Goal: Find contact information: Find contact information

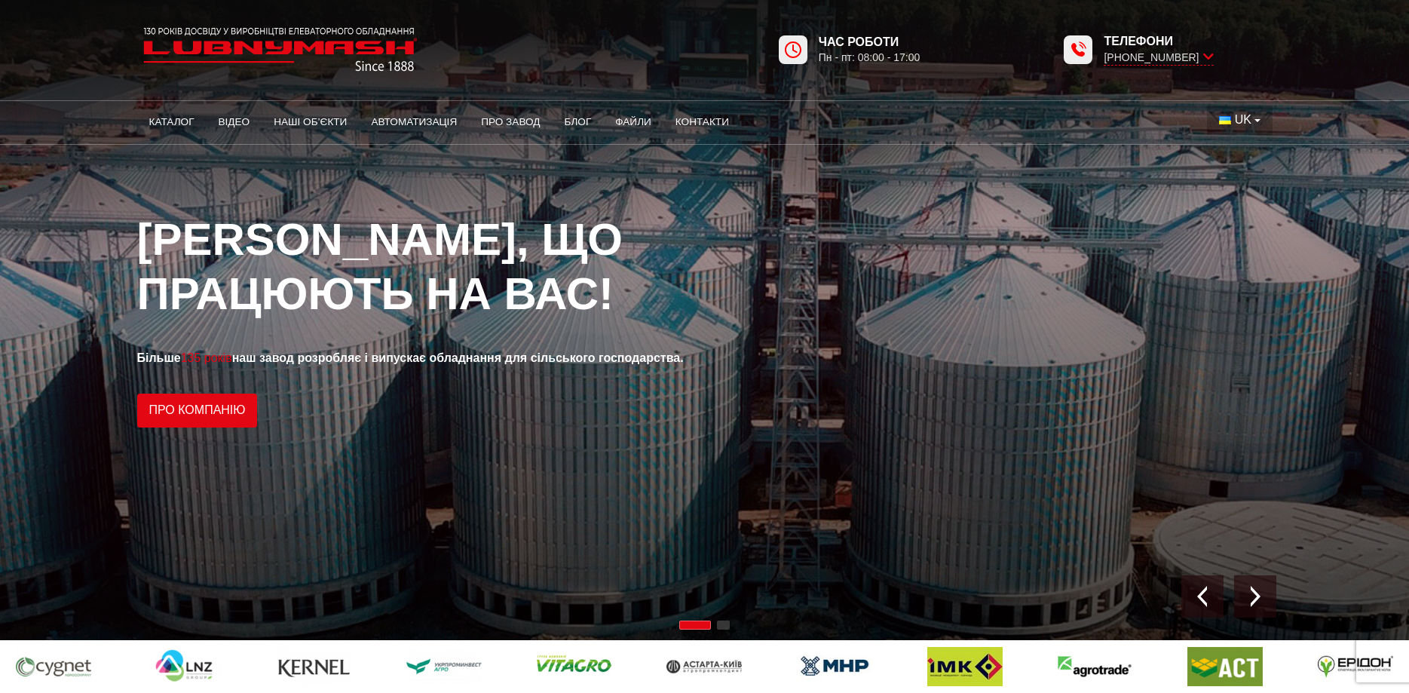
click at [1238, 122] on span "UK" at bounding box center [1243, 120] width 17 height 17
click at [1240, 174] on span "EN" at bounding box center [1243, 176] width 17 height 13
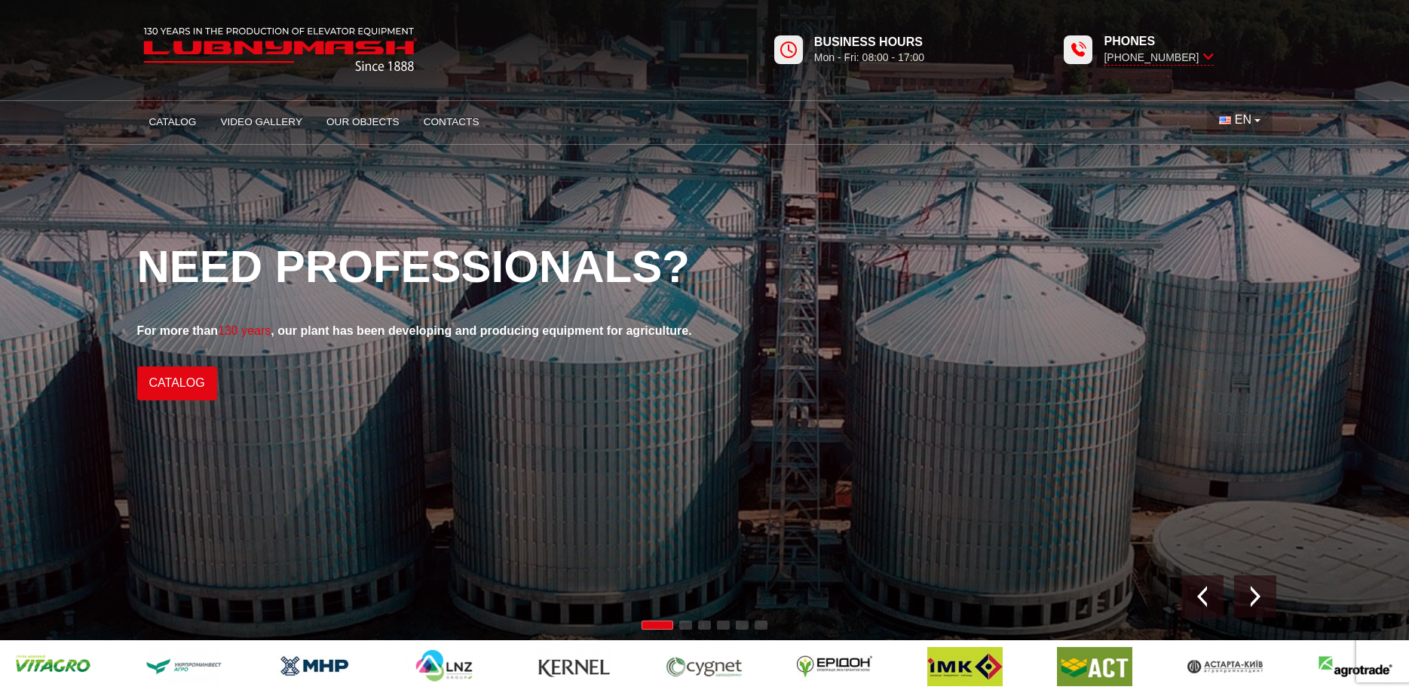
click at [1252, 113] on span "EN" at bounding box center [1243, 120] width 17 height 17
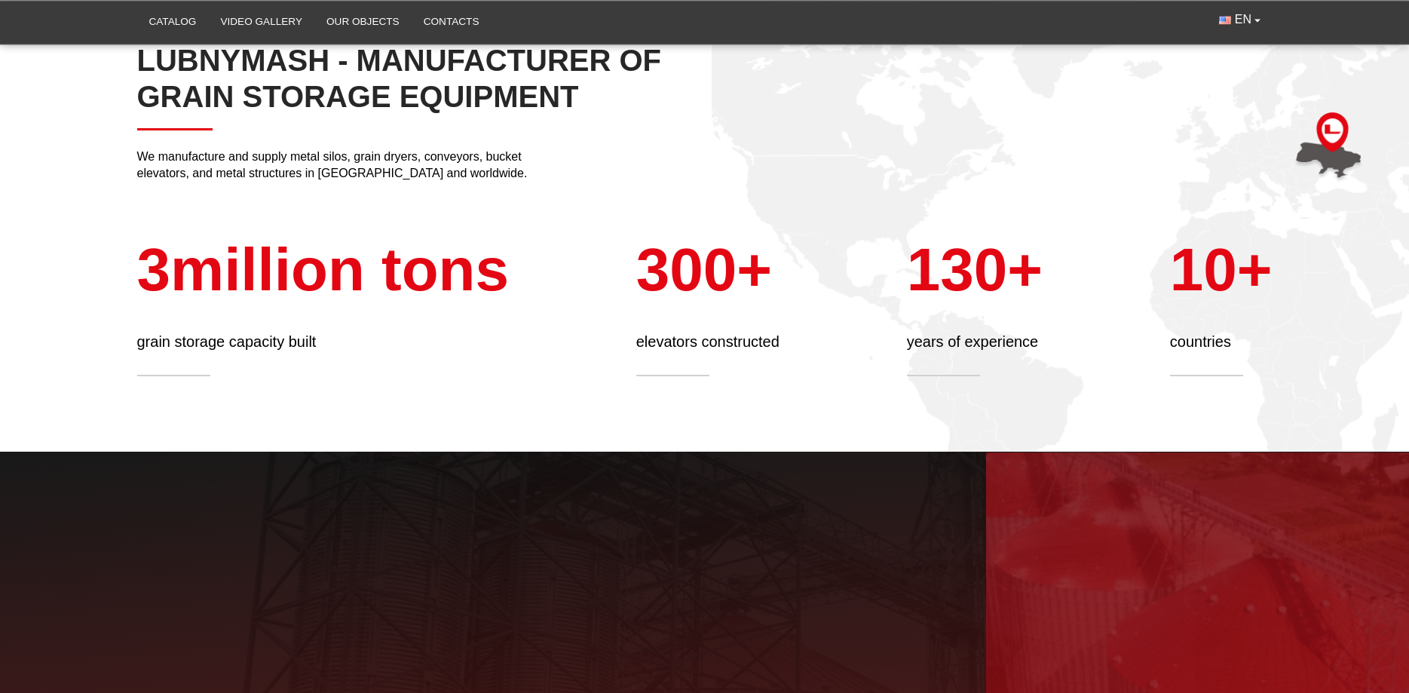
scroll to position [760, 0]
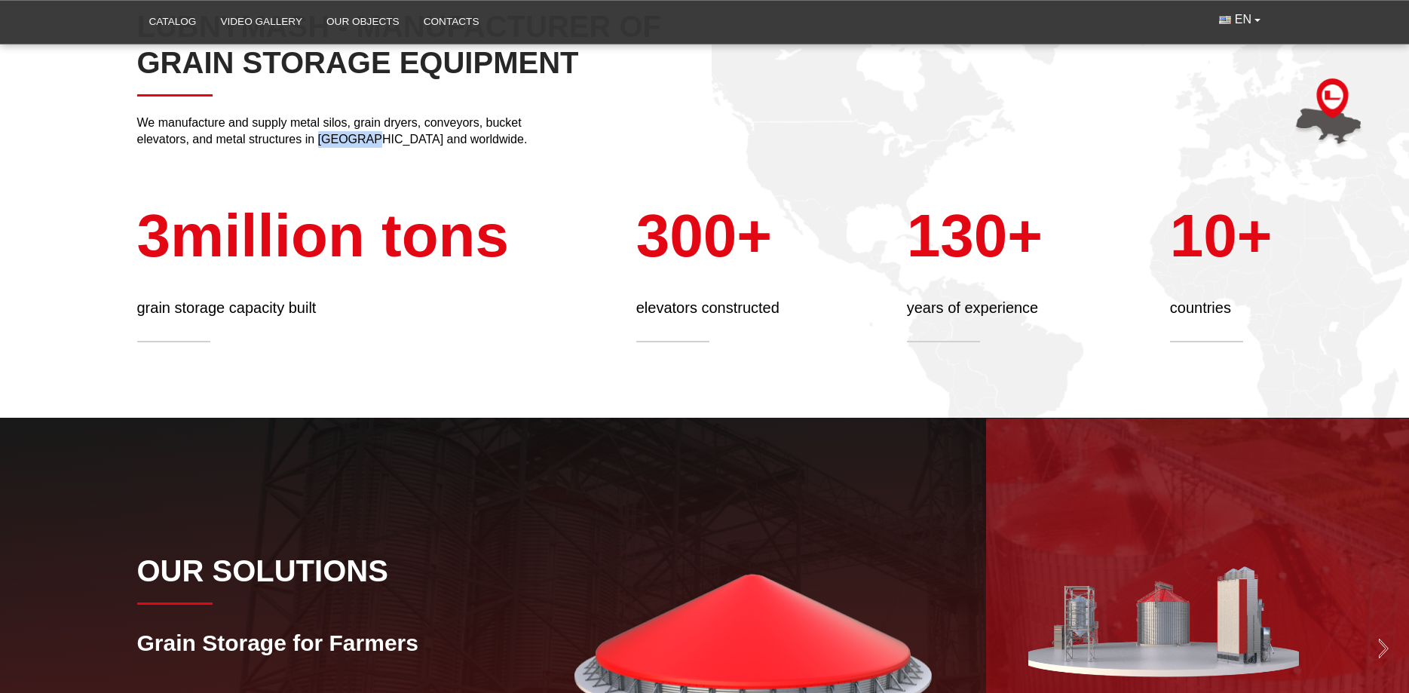
drag, startPoint x: 318, startPoint y: 137, endPoint x: 362, endPoint y: 137, distance: 43.7
click at [362, 137] on p "We manufacture and supply metal silos, grain dryers, conveyors, bucket elevator…" at bounding box center [337, 132] width 400 height 34
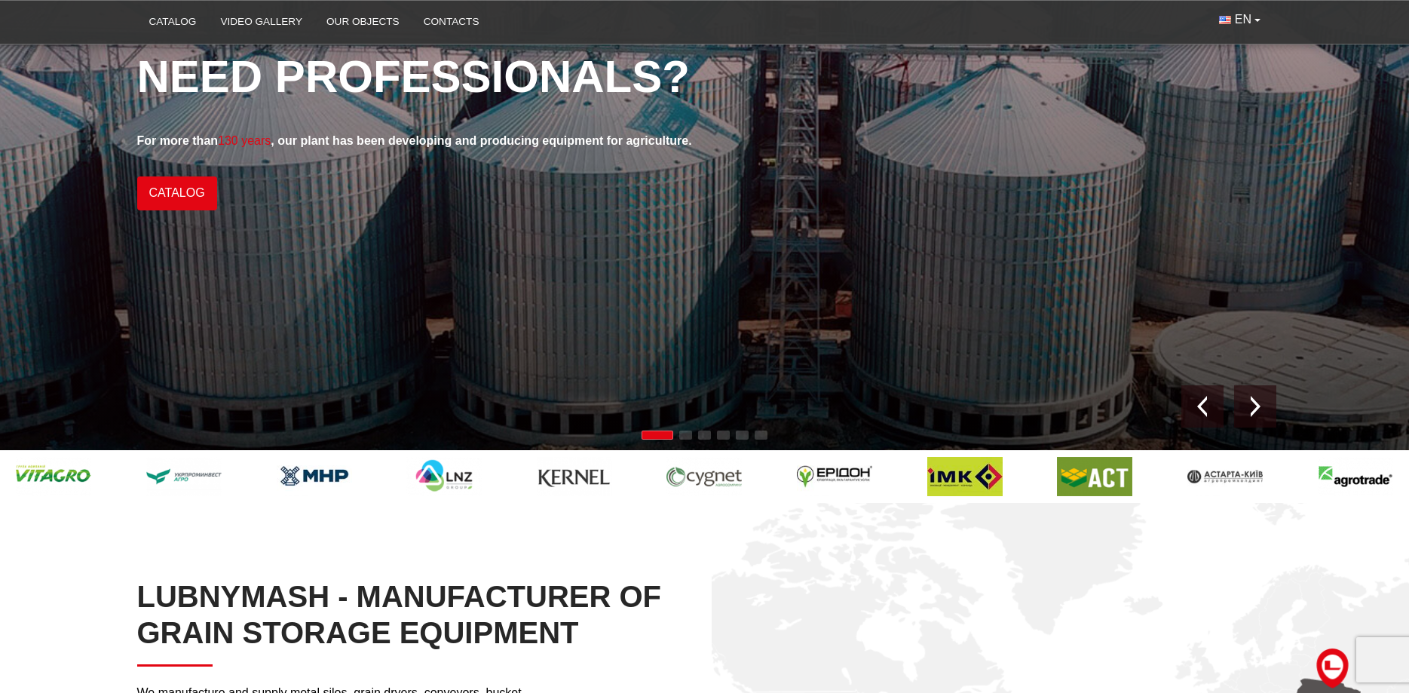
scroll to position [0, 0]
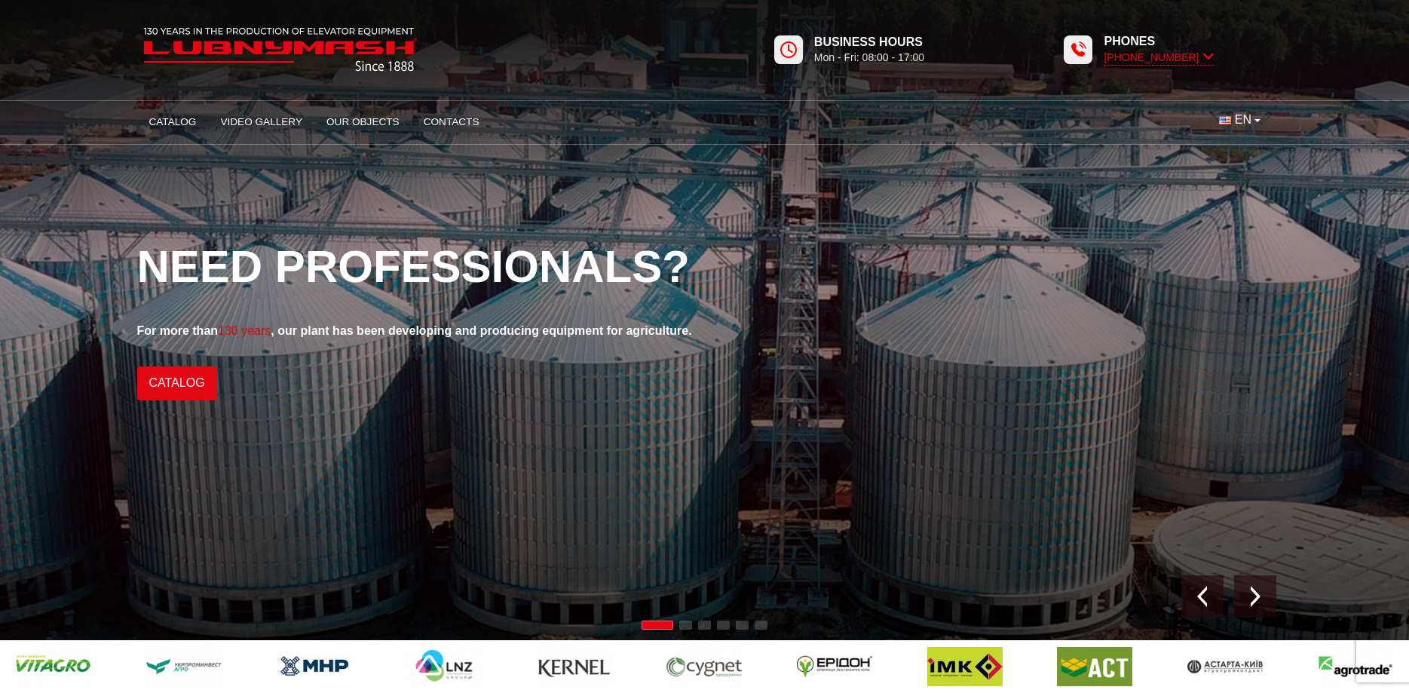
click at [1211, 54] on icon at bounding box center [1208, 57] width 11 height 14
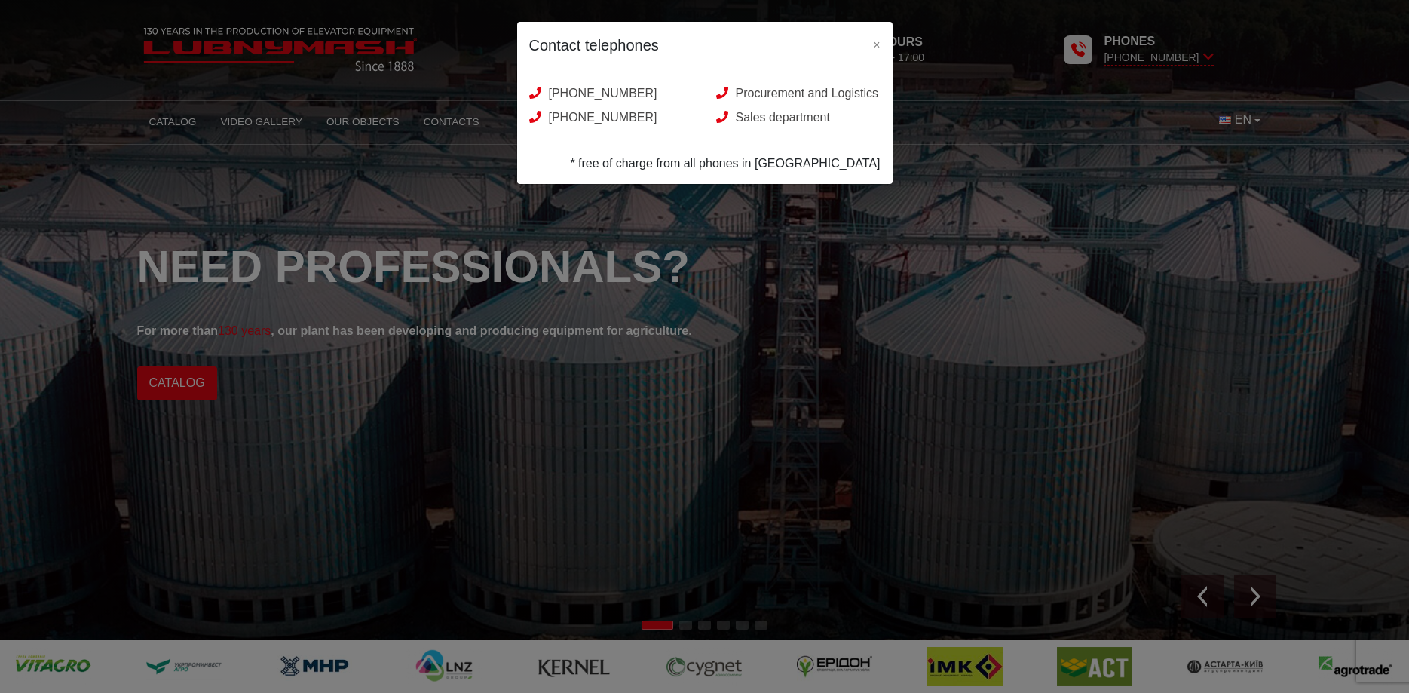
drag, startPoint x: 842, startPoint y: 163, endPoint x: 893, endPoint y: 159, distance: 51.4
click at [891, 168] on div "* free of charge from all phones in [GEOGRAPHIC_DATA]" at bounding box center [704, 163] width 375 height 41
click at [873, 47] on button "×" at bounding box center [876, 44] width 31 height 44
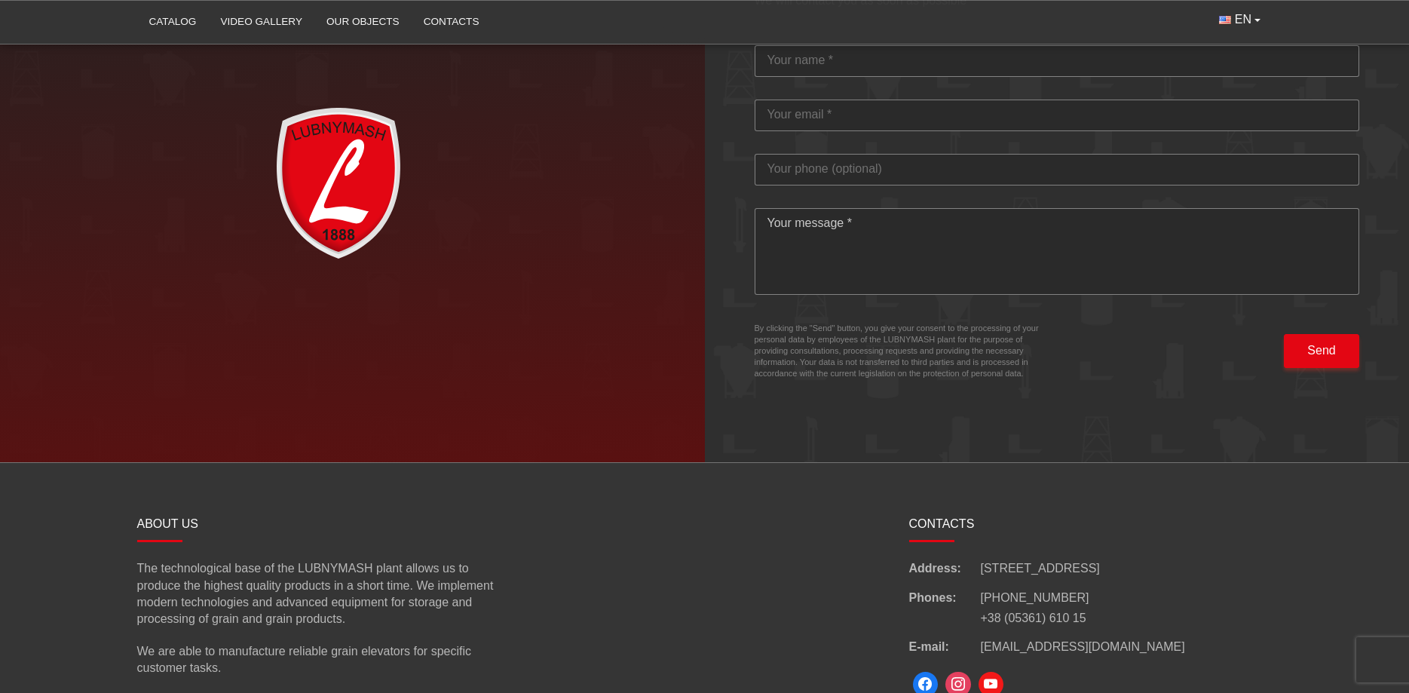
scroll to position [4587, 0]
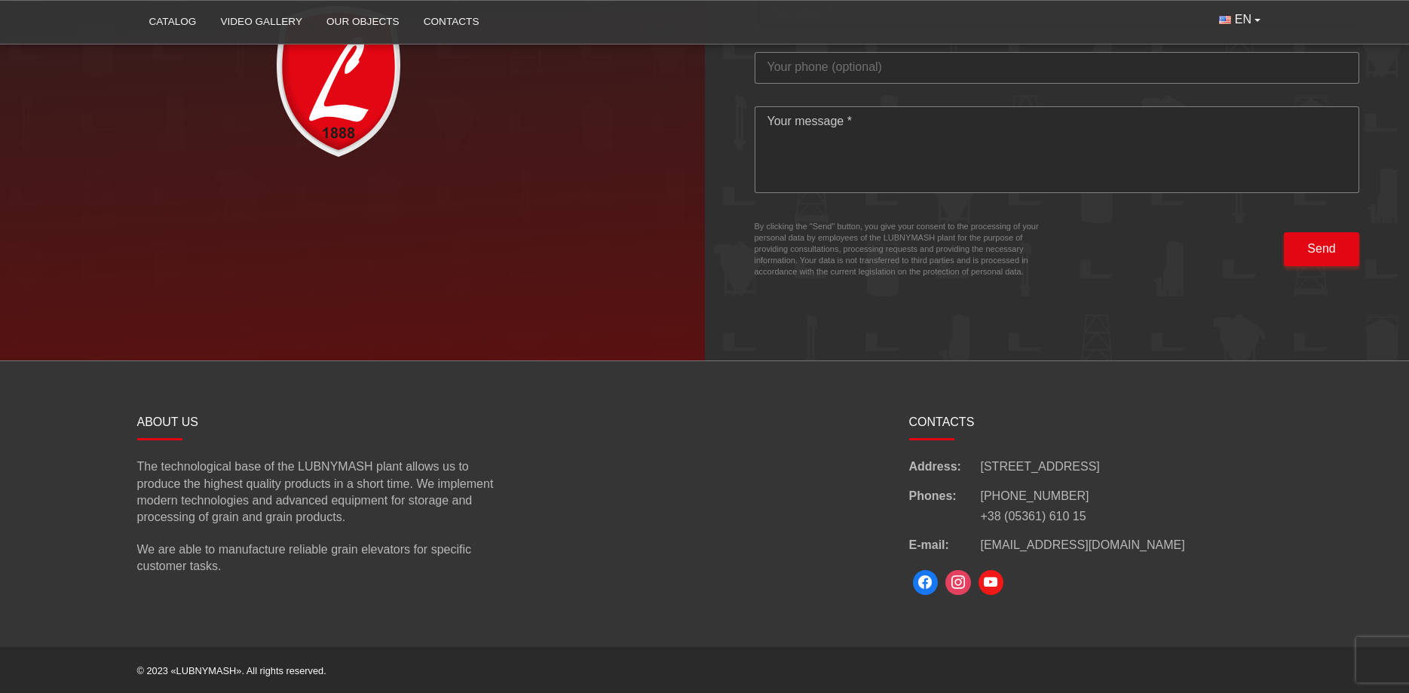
drag, startPoint x: 1218, startPoint y: 463, endPoint x: 982, endPoint y: 462, distance: 236.0
click at [982, 462] on div "Address: [STREET_ADDRESS]" at bounding box center [1090, 466] width 363 height 17
click at [1006, 467] on span "[STREET_ADDRESS]" at bounding box center [1040, 466] width 119 height 17
click at [1191, 448] on div "CONTACTS Address: [STREET_ADDRESS] Phones: [PHONE_NUMBER] +38 (05361) 610 15 E-…" at bounding box center [1090, 481] width 363 height 144
drag, startPoint x: 1205, startPoint y: 462, endPoint x: 982, endPoint y: 467, distance: 222.5
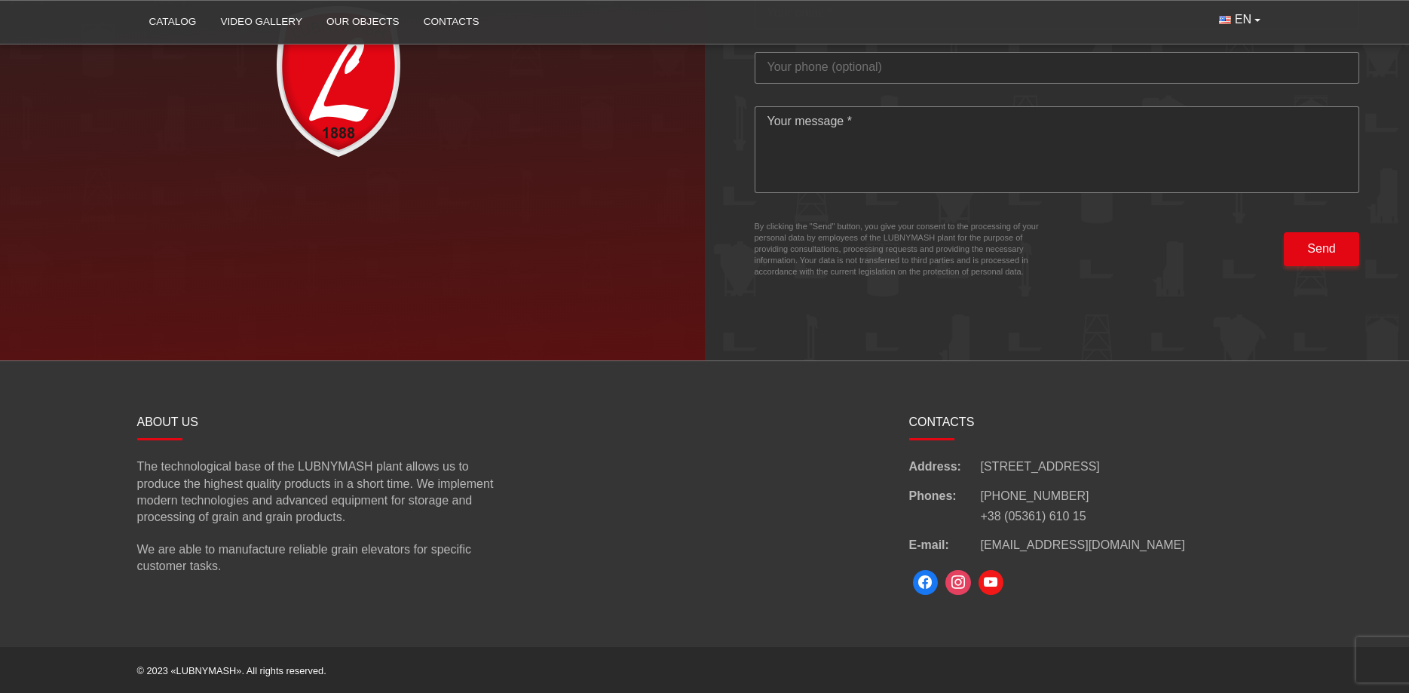
click at [982, 467] on div "Address: [STREET_ADDRESS]" at bounding box center [1090, 466] width 363 height 17
click at [1175, 526] on div "Address: [STREET_ADDRESS] Phones: [PHONE_NUMBER] +38 (05361) 610 15 E-mail: [EM…" at bounding box center [1090, 506] width 363 height 96
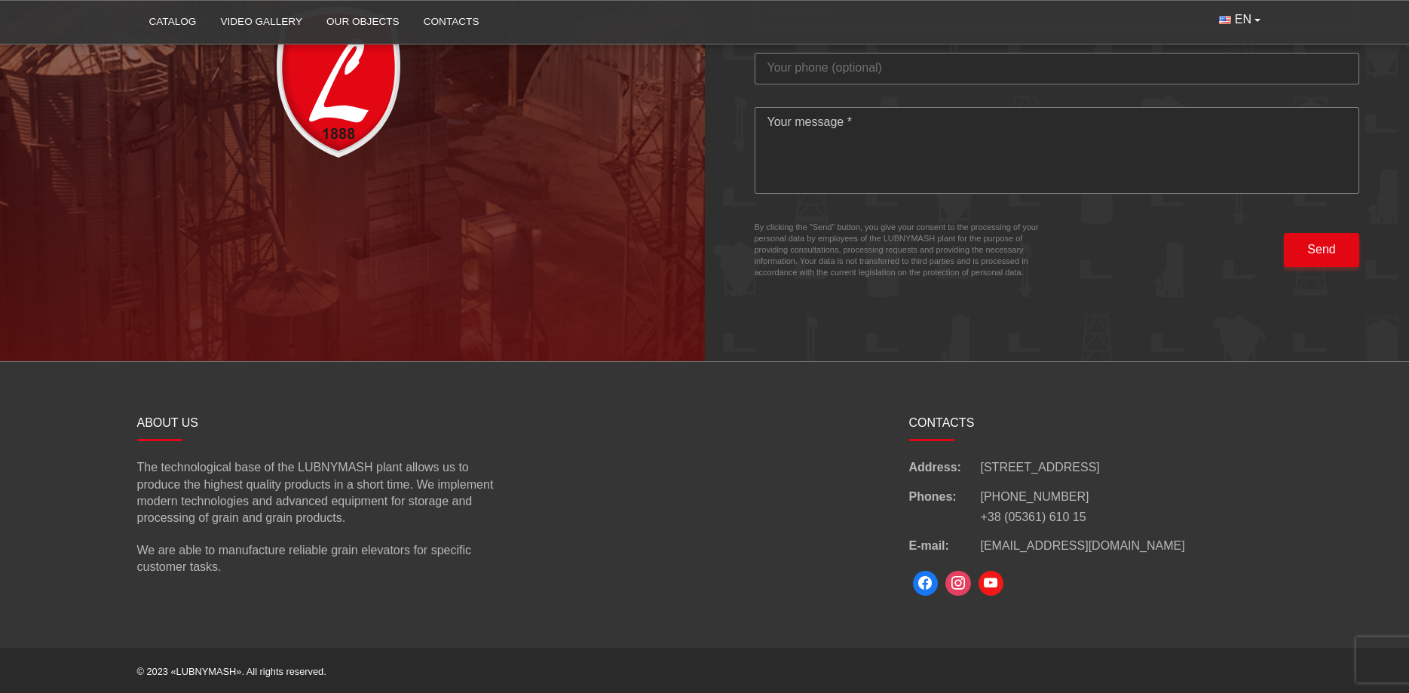
drag, startPoint x: 1207, startPoint y: 464, endPoint x: 982, endPoint y: 464, distance: 224.7
click at [982, 464] on div "Address: [STREET_ADDRESS]" at bounding box center [1090, 467] width 363 height 17
click at [1133, 532] on div "Address: [STREET_ADDRESS] Phones: [PHONE_NUMBER] +38 (05361) 610 15 E-mail: [EM…" at bounding box center [1090, 507] width 363 height 96
click at [1189, 582] on div at bounding box center [1090, 583] width 363 height 33
click at [1212, 491] on div "Phones: [PHONE_NUMBER] +38 (05361) 610 15" at bounding box center [1090, 508] width 363 height 38
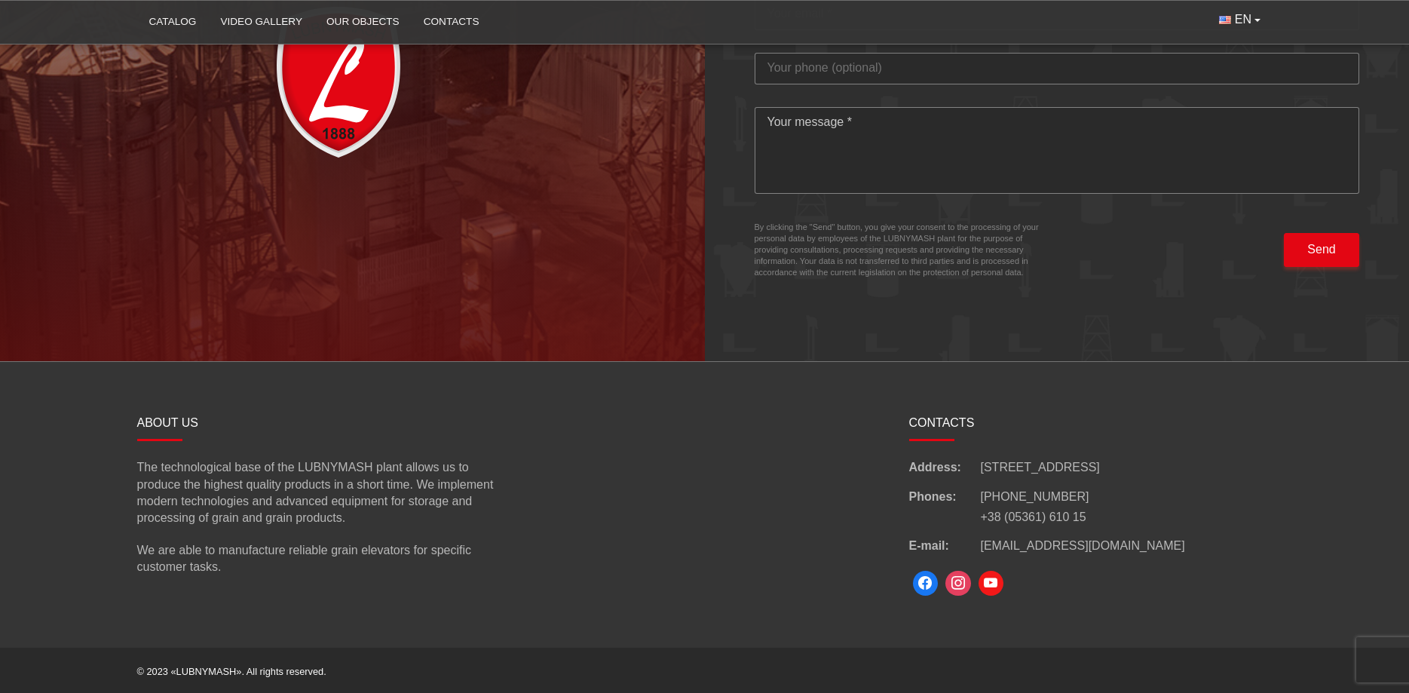
drag, startPoint x: 1216, startPoint y: 470, endPoint x: 979, endPoint y: 467, distance: 237.5
click at [979, 467] on div "Address: [STREET_ADDRESS]" at bounding box center [1090, 467] width 363 height 17
click at [1275, 488] on div "CONTACTS Address: [STREET_ADDRESS] Phones: [PHONE_NUMBER] +38 (05361) 610 15 E-…" at bounding box center [1091, 504] width 386 height 189
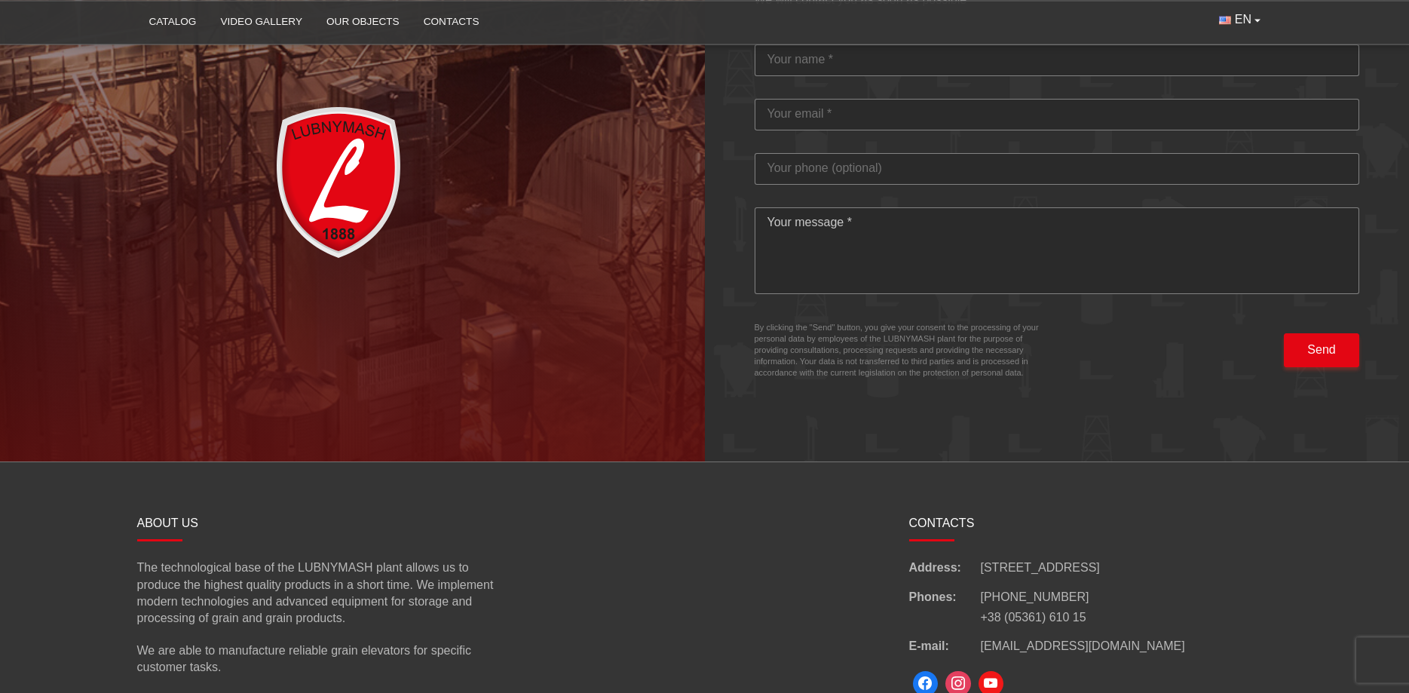
scroll to position [4377, 0]
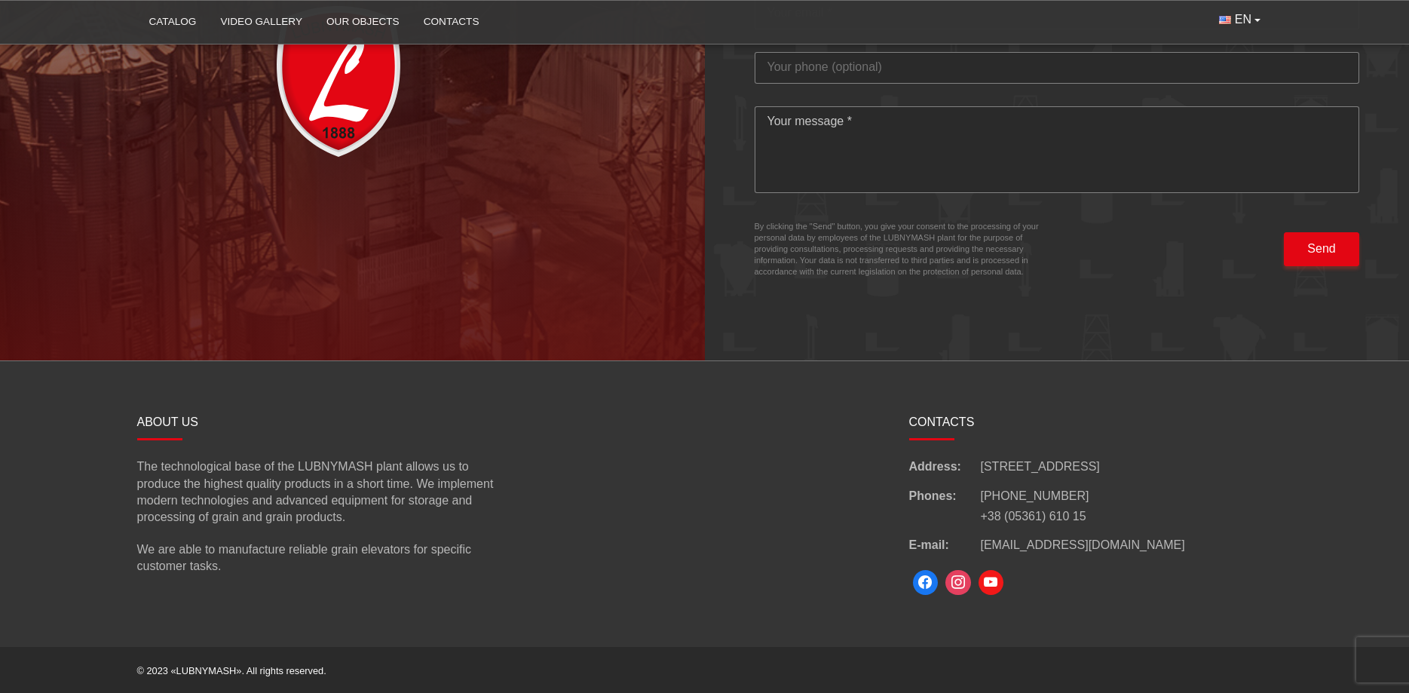
drag, startPoint x: 1200, startPoint y: 467, endPoint x: 1177, endPoint y: 494, distance: 35.8
click at [988, 461] on div "Address: [STREET_ADDRESS]" at bounding box center [1090, 466] width 363 height 17
click at [1235, 504] on div "Phones: [PHONE_NUMBER] +38 (05361) 610 15" at bounding box center [1090, 507] width 363 height 38
drag, startPoint x: 1153, startPoint y: 468, endPoint x: 1121, endPoint y: 466, distance: 31.7
click at [1100, 466] on span "[STREET_ADDRESS]" at bounding box center [1040, 466] width 119 height 17
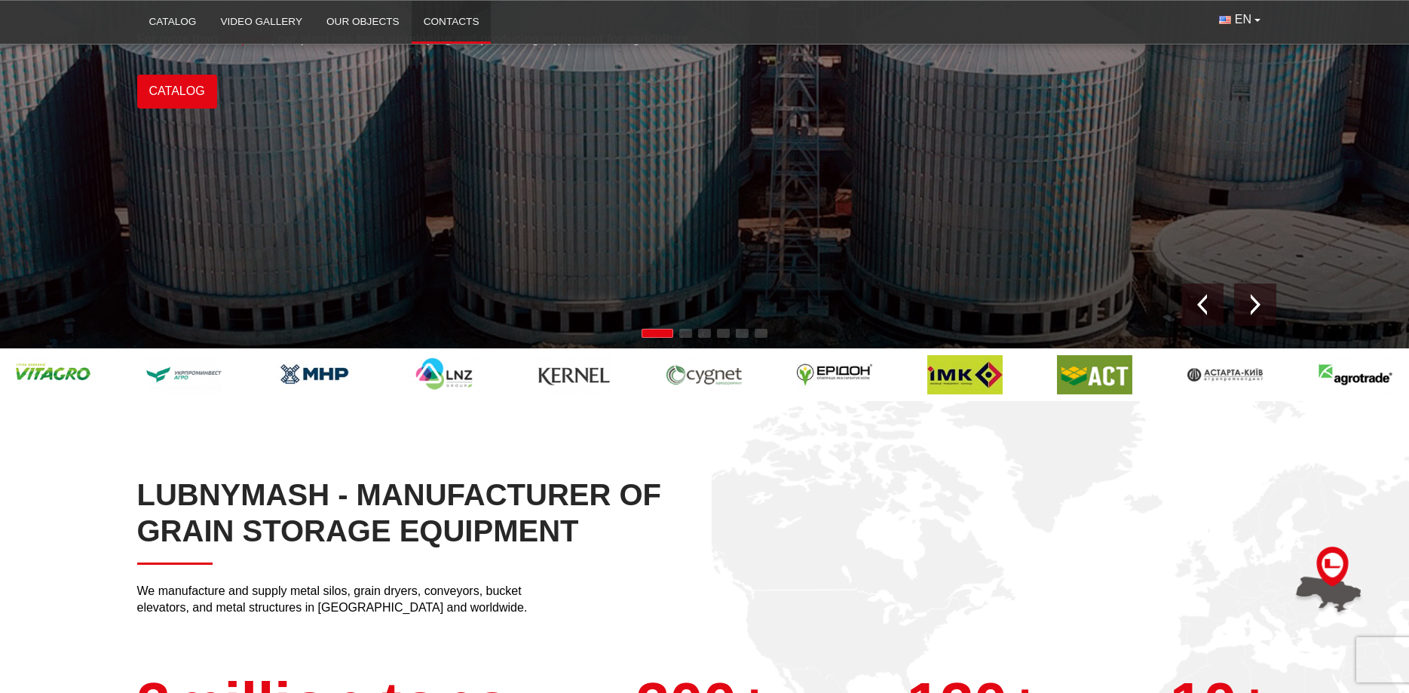
scroll to position [0, 0]
